Goal: Navigation & Orientation: Find specific page/section

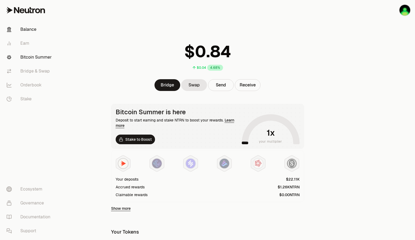
click at [37, 57] on link "Bitcoin Summer" at bounding box center [30, 57] width 56 height 14
click at [32, 59] on link "Bitcoin Summer" at bounding box center [30, 57] width 56 height 14
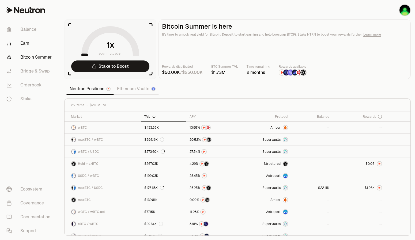
click at [28, 43] on link "Earn" at bounding box center [30, 43] width 56 height 14
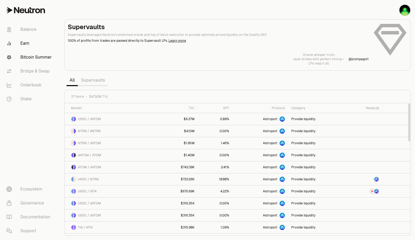
click at [36, 60] on link "Bitcoin Summer" at bounding box center [30, 57] width 56 height 14
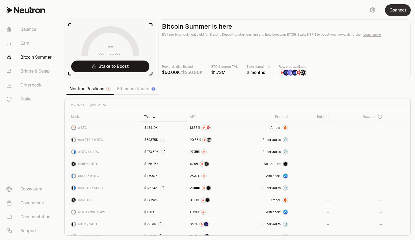
click at [406, 15] on button "Connect" at bounding box center [398, 10] width 26 height 12
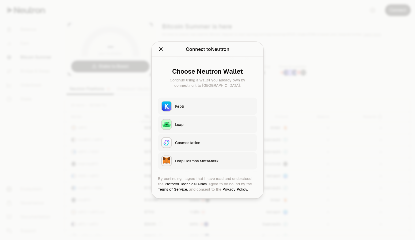
click at [200, 107] on div "Keplr" at bounding box center [214, 106] width 79 height 5
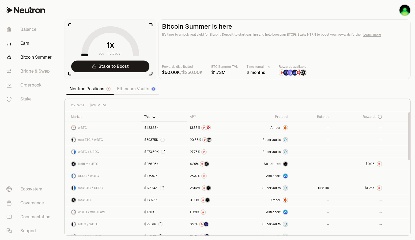
click at [32, 42] on link "Earn" at bounding box center [30, 43] width 56 height 14
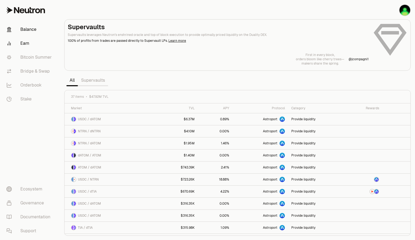
click at [33, 26] on link "Balance" at bounding box center [30, 29] width 56 height 14
